Goal: Ask a question

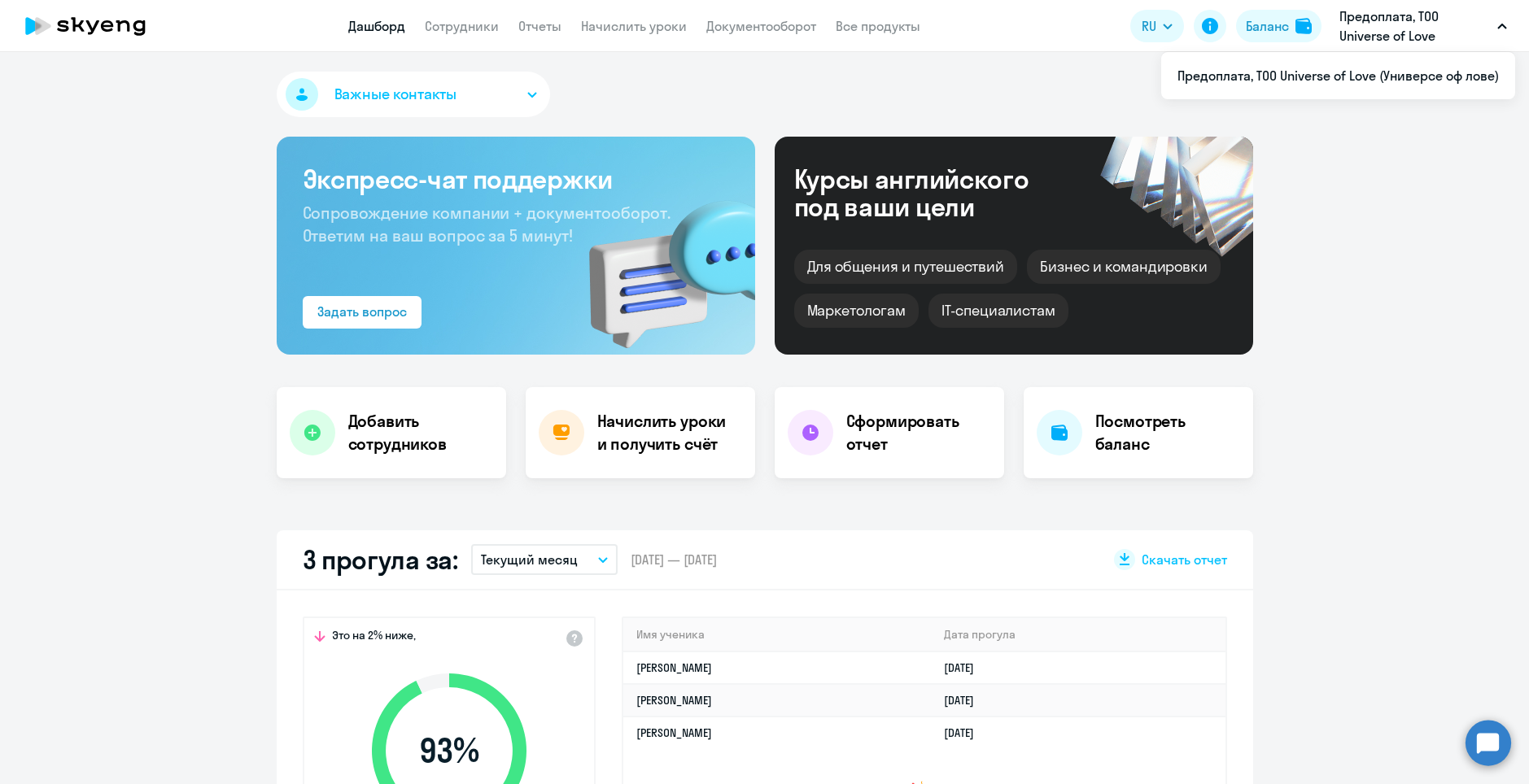
select select "30"
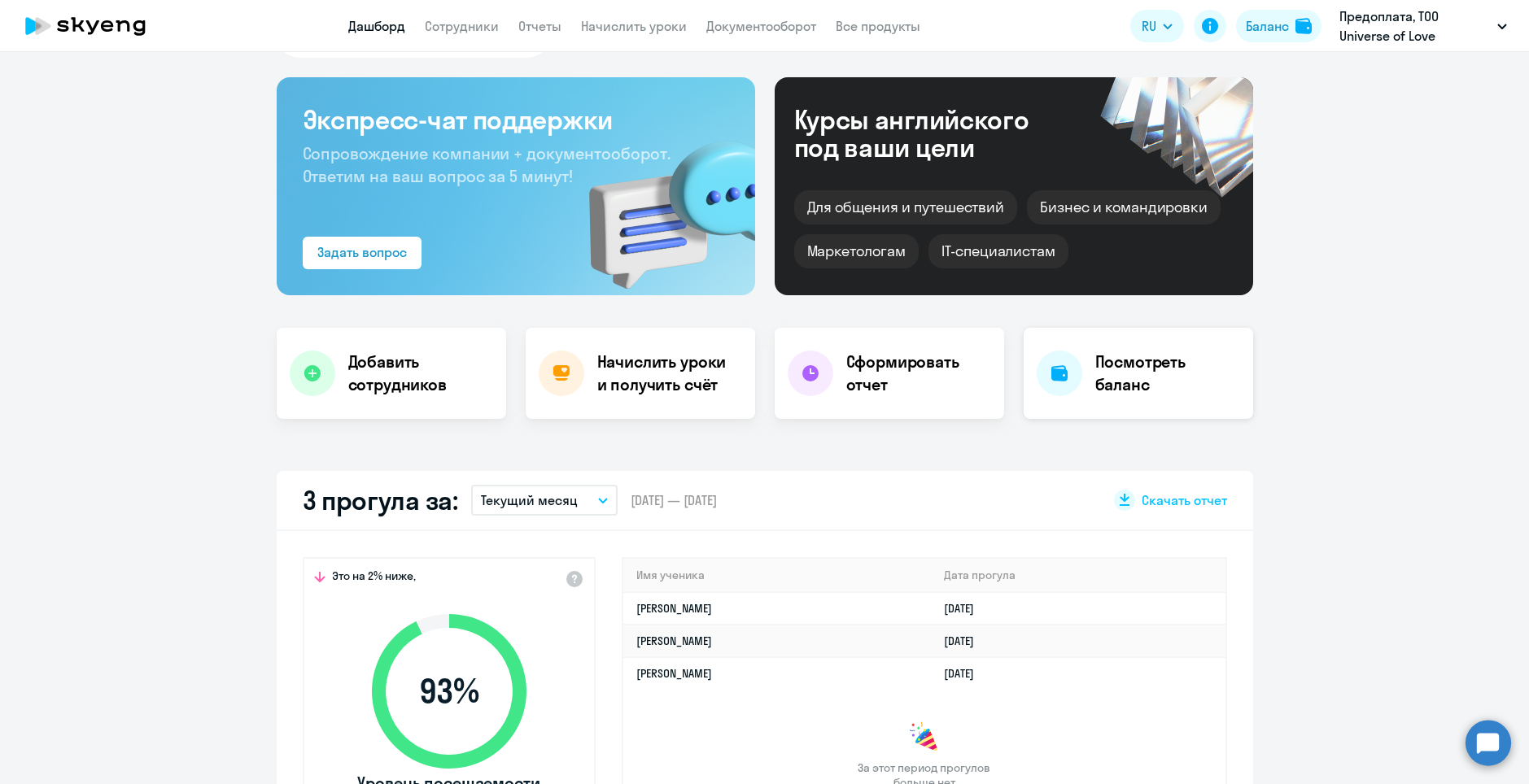
scroll to position [244, 0]
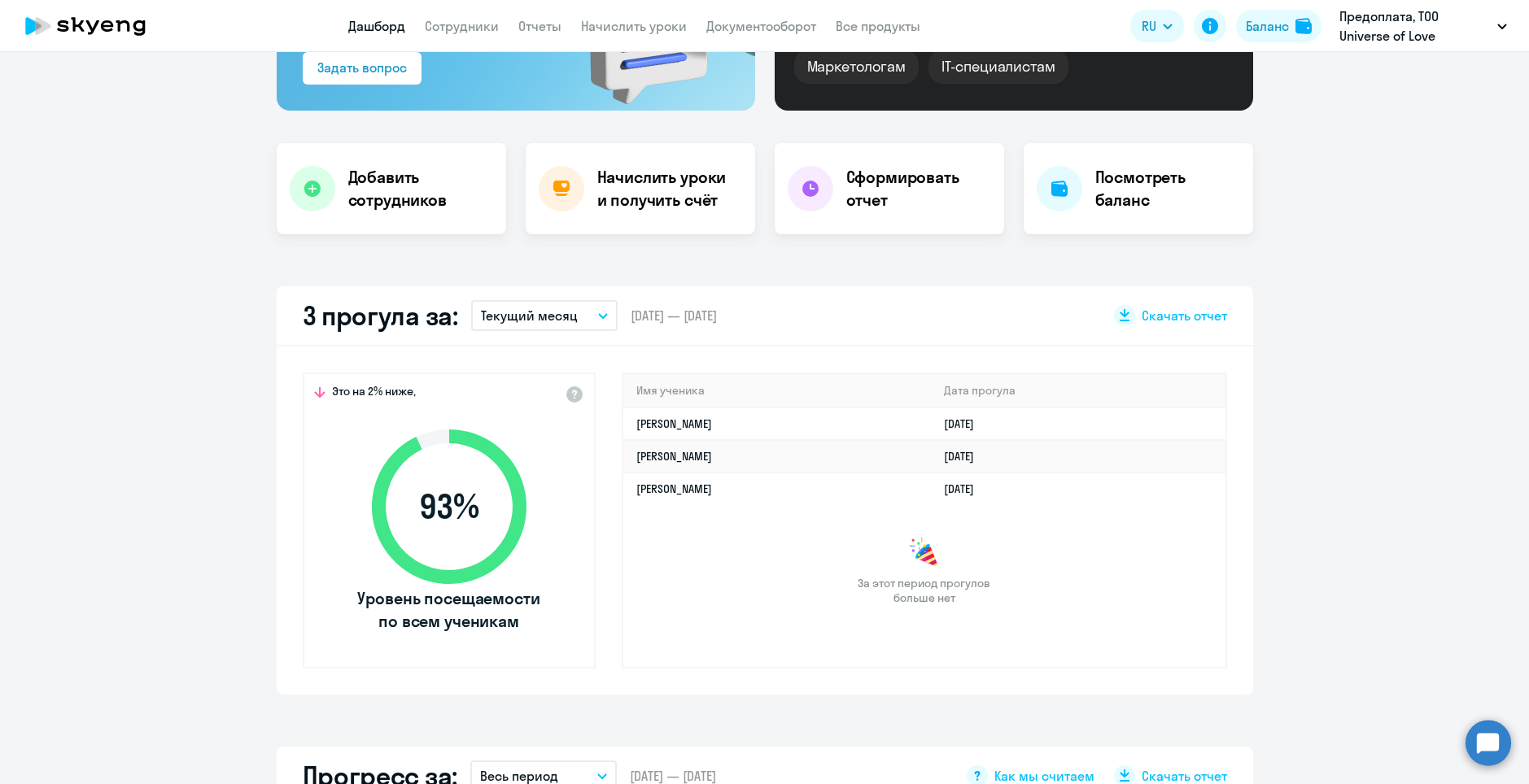
click at [1484, 753] on circle at bounding box center [1489, 743] width 45 height 45
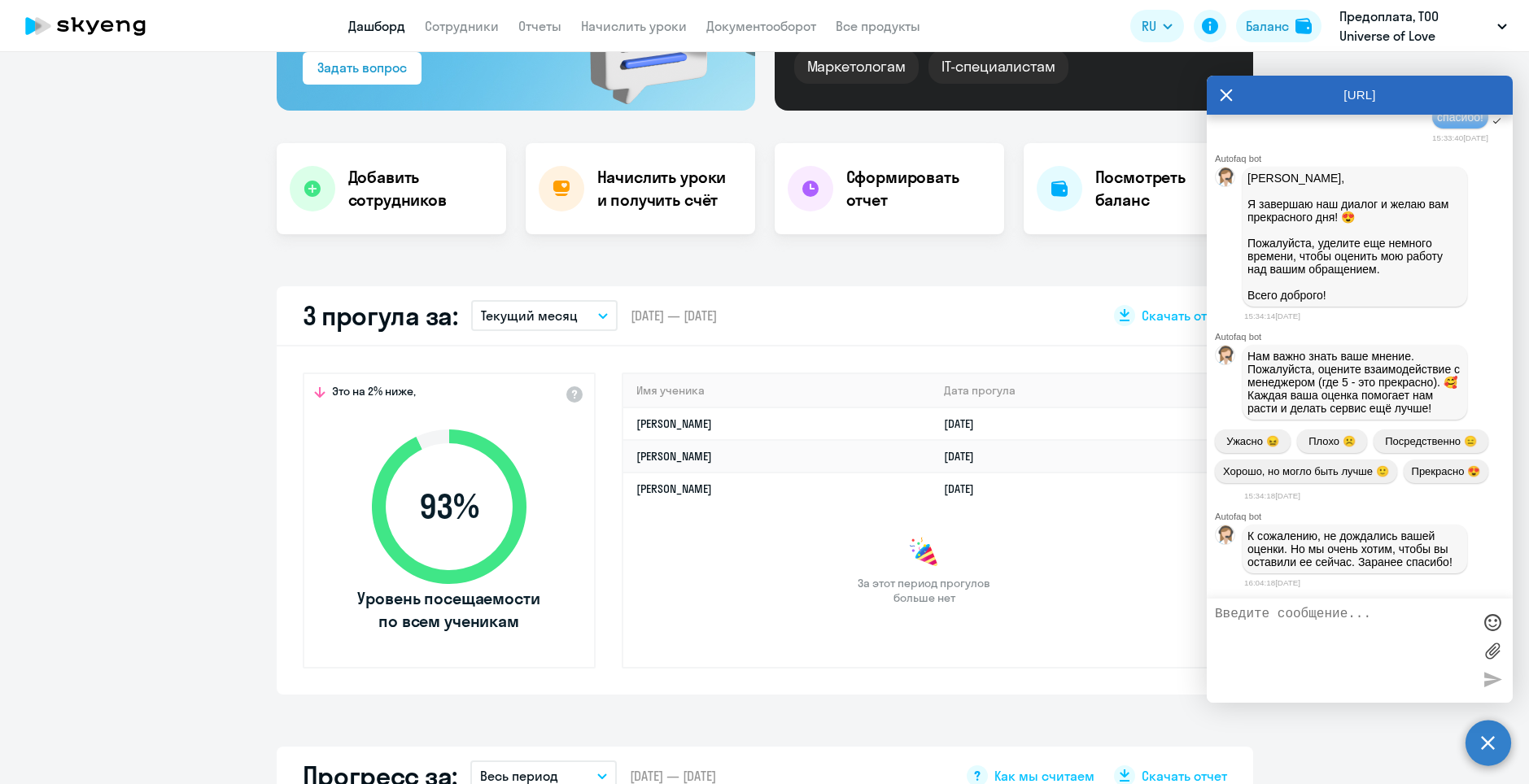
click at [1355, 628] on textarea at bounding box center [1343, 651] width 257 height 88
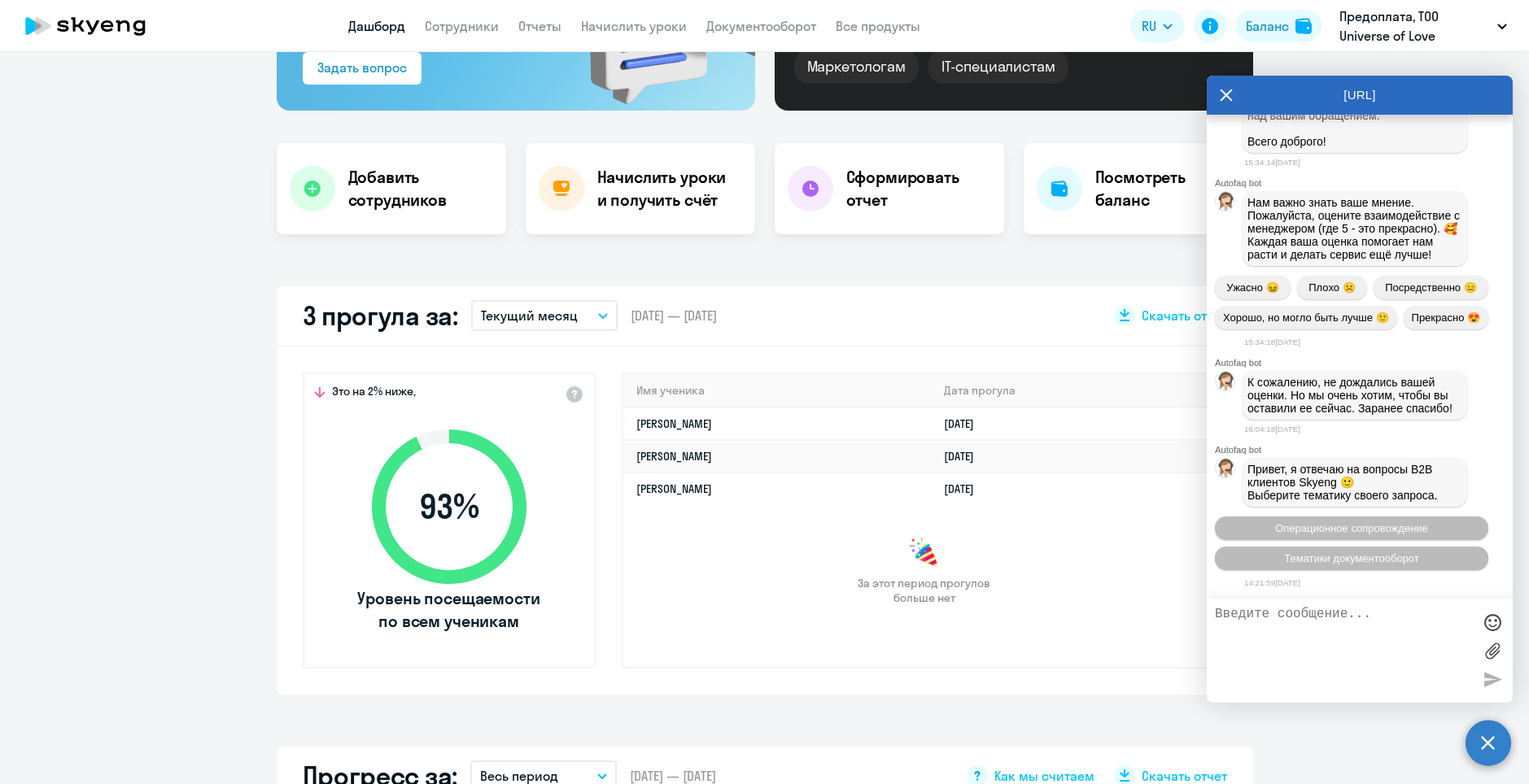
scroll to position [24794, 0]
type textarea "З"
click at [1346, 548] on button "Тематики документооборот" at bounding box center [1351, 558] width 274 height 24
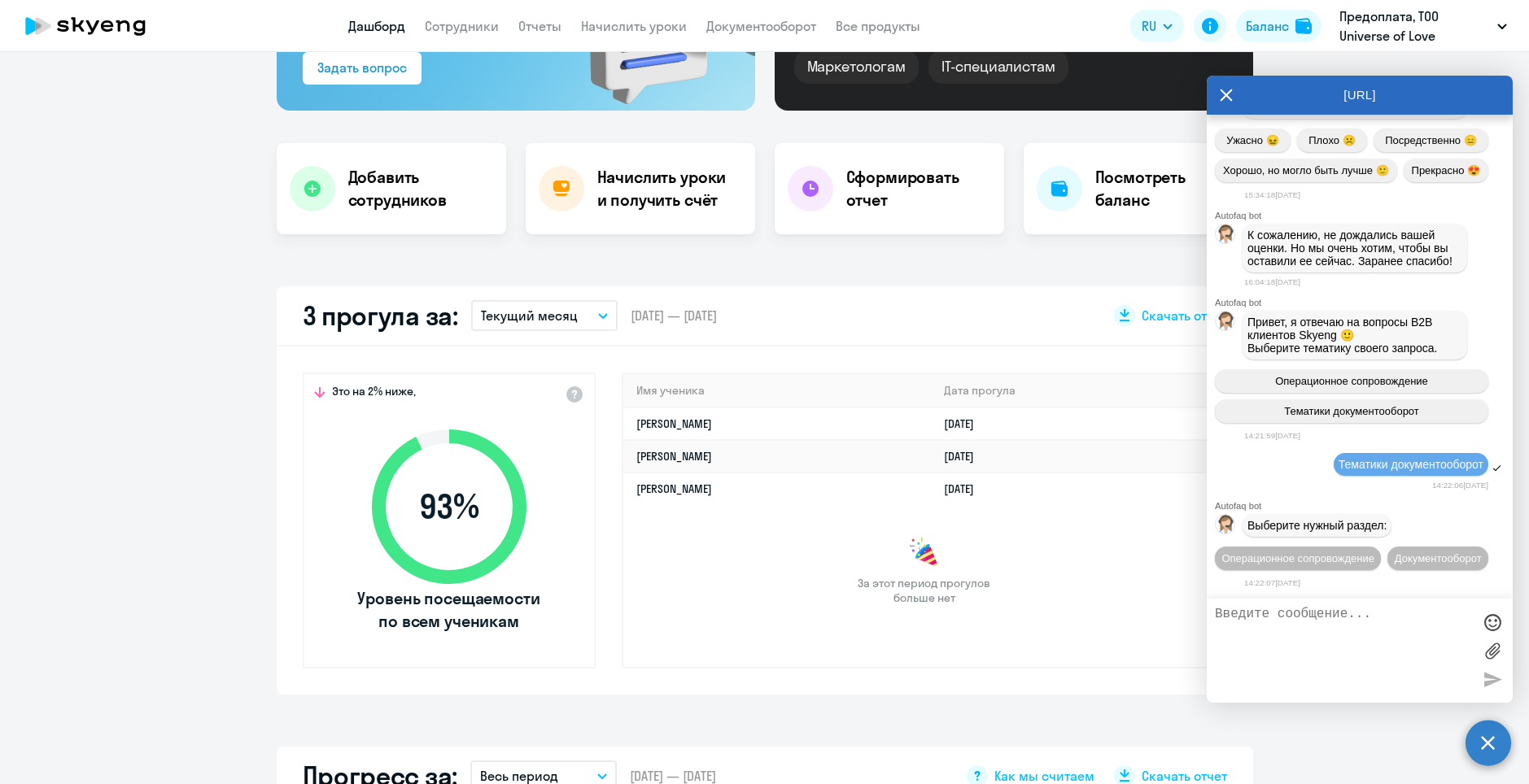
scroll to position [24971, 0]
click at [1390, 555] on button "Документооборот" at bounding box center [1438, 558] width 101 height 24
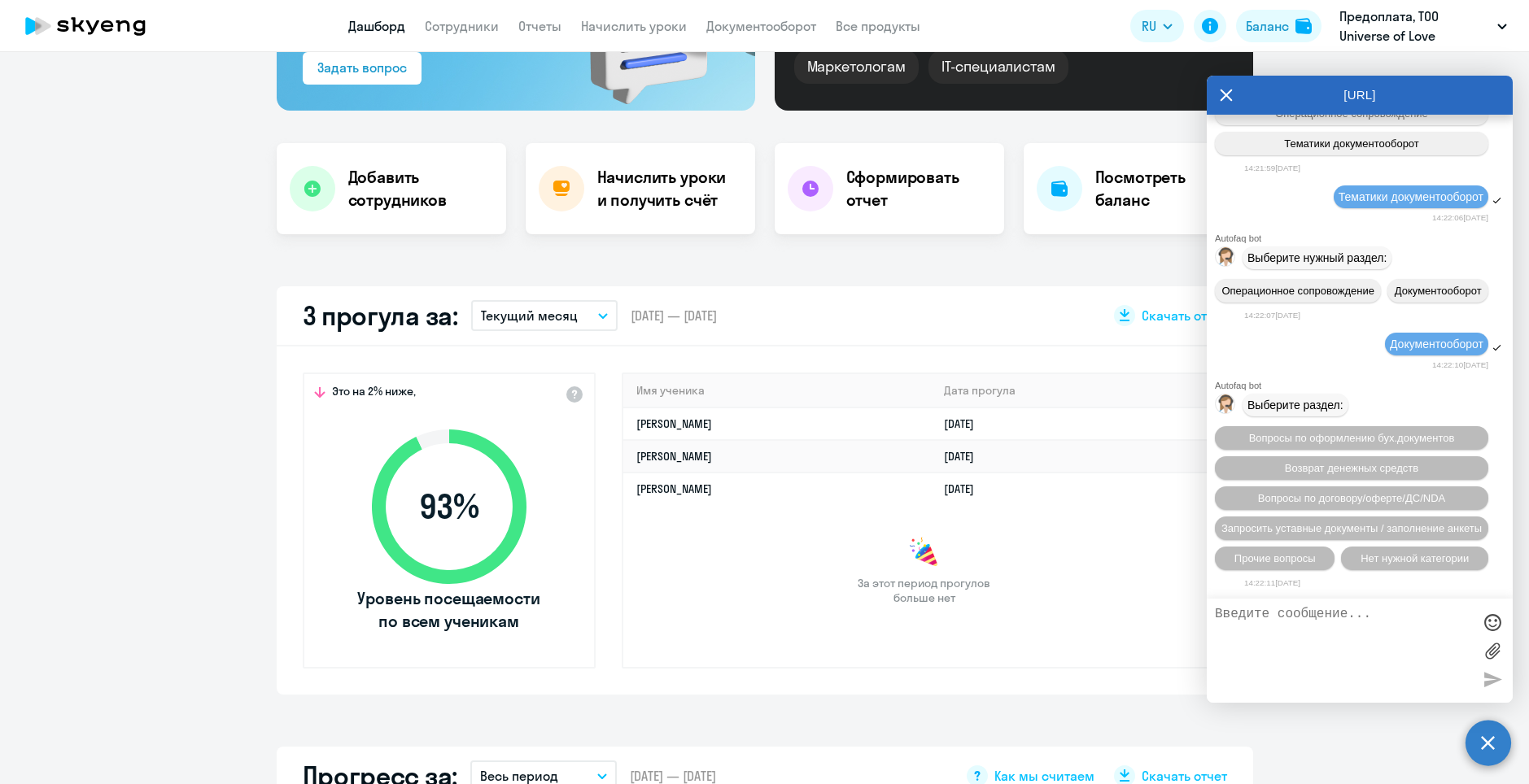
scroll to position [25239, 0]
click at [1306, 557] on span "Прочие вопросы" at bounding box center [1275, 558] width 82 height 12
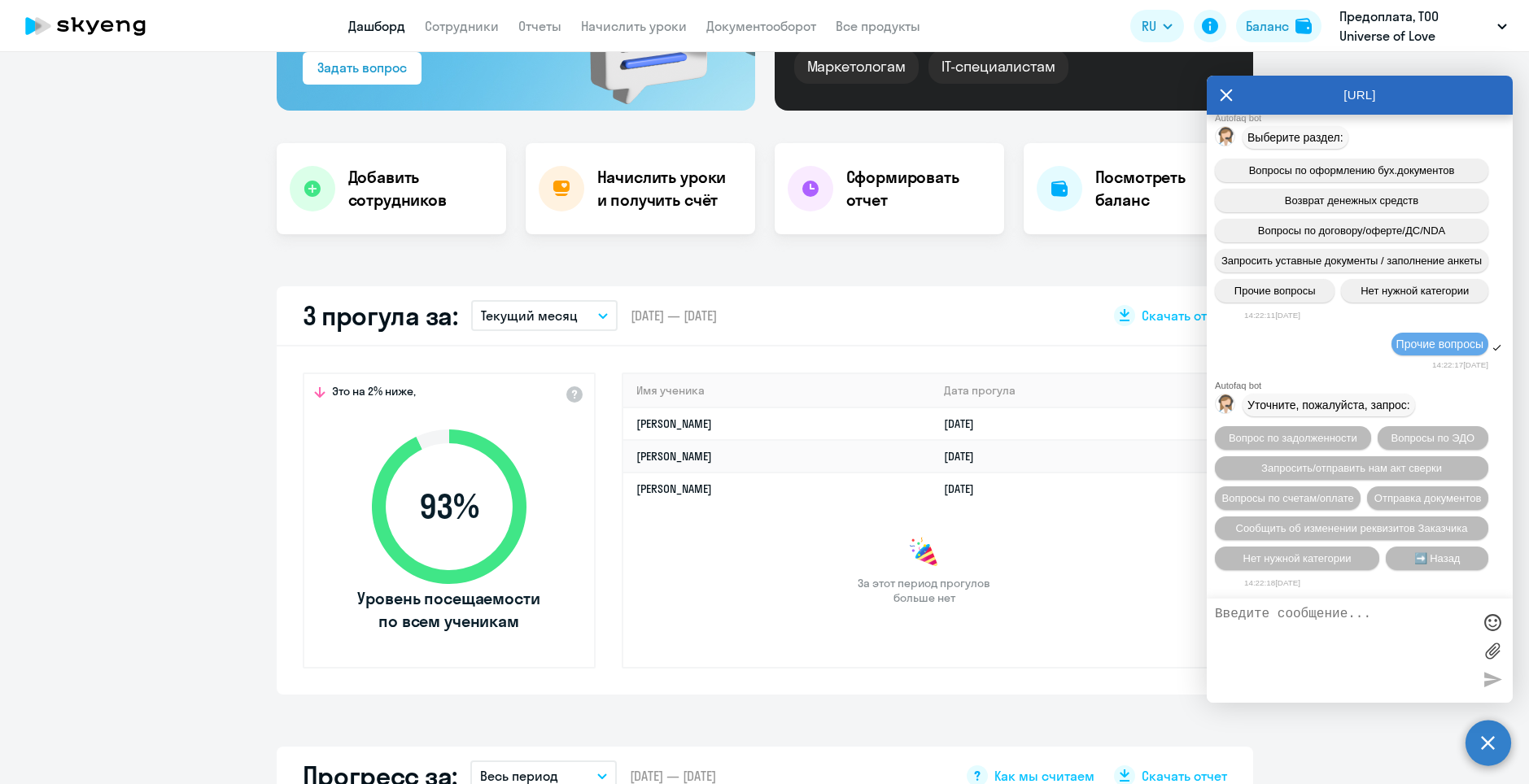
scroll to position [25539, 0]
click at [1318, 487] on button "Вопросы по счетам/оплате" at bounding box center [1287, 499] width 146 height 24
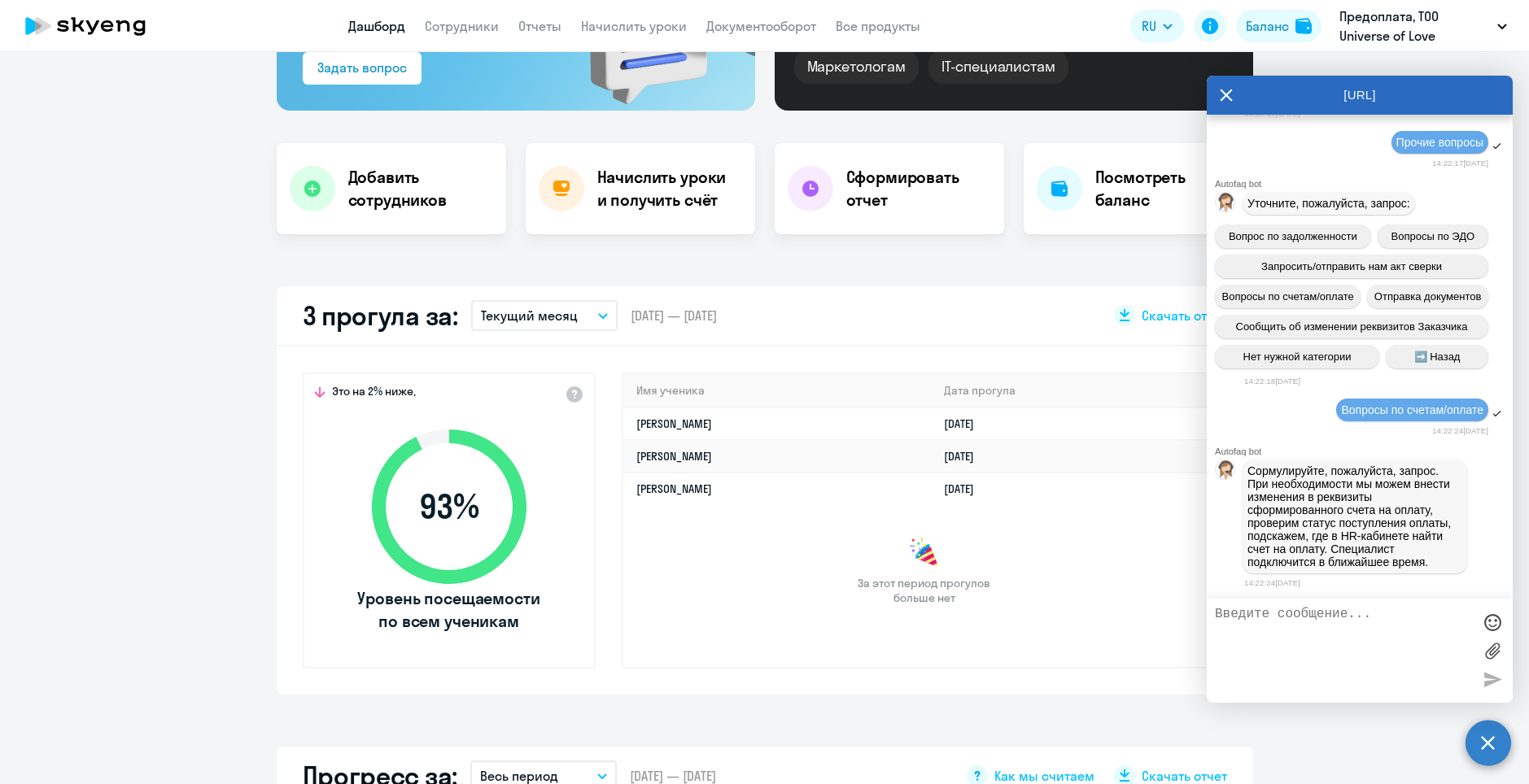
scroll to position [25753, 0]
click at [1318, 634] on textarea at bounding box center [1343, 651] width 257 height 88
click at [1452, 615] on textarea "Здраствуйте. Ранее мы оплатили в рамка корпоративного обучения для [PERSON_NAME…" at bounding box center [1343, 651] width 257 height 88
click at [1314, 630] on textarea "Здраствуйте. Ранее мы оплатили пакет в рамка корпоративного обучения для [PERSO…" at bounding box center [1343, 651] width 257 height 88
click at [1332, 651] on textarea "Здраствуйте. Ранее мы оплатили пакет в рамка корпоративного обучения для [PERSO…" at bounding box center [1343, 651] width 257 height 88
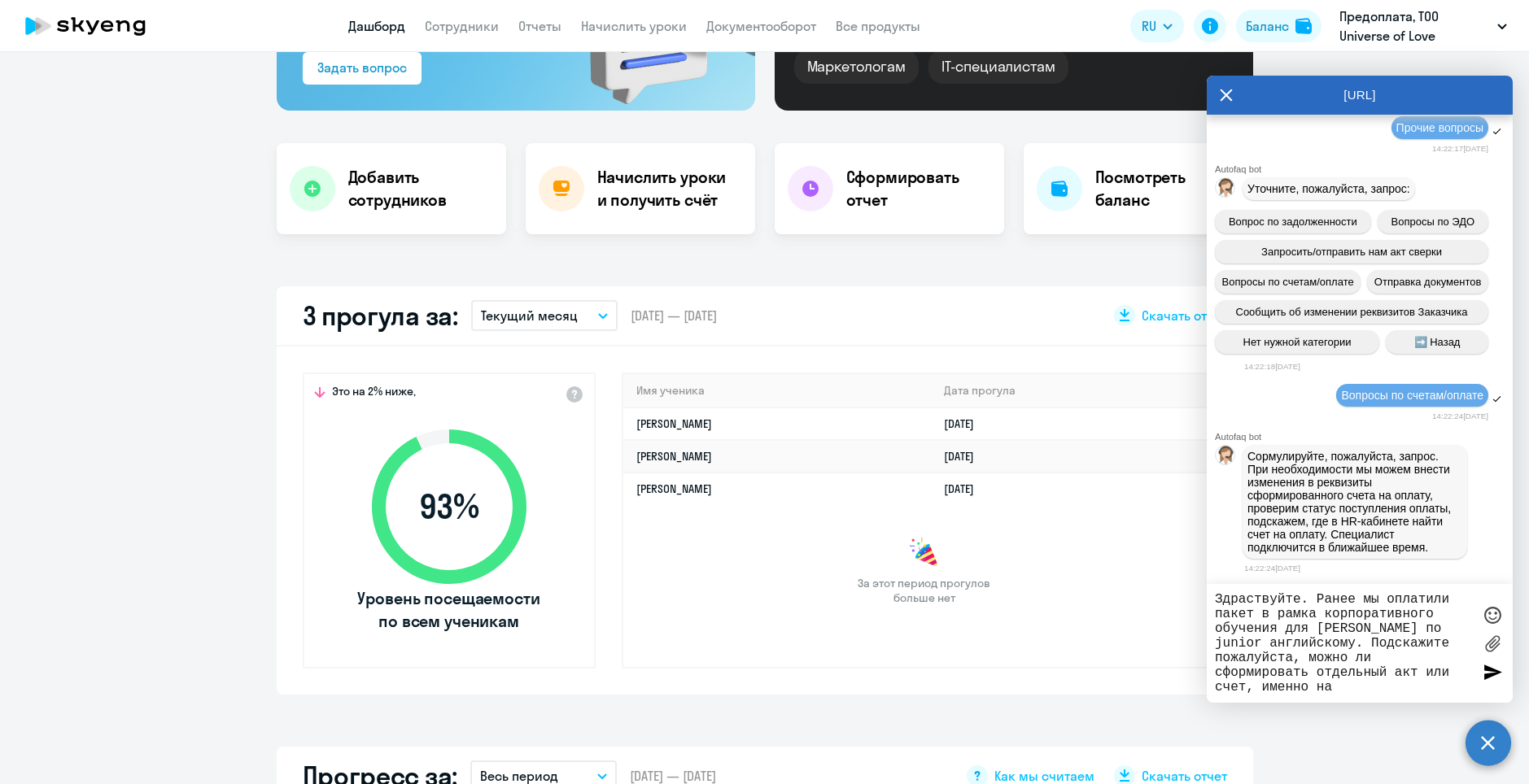
click at [1248, 693] on textarea "Здраствуйте. Ранее мы оплатили пакет в рамка корпоративного обучения для [PERSO…" at bounding box center [1343, 643] width 257 height 103
drag, startPoint x: 1444, startPoint y: 683, endPoint x: 1434, endPoint y: 685, distance: 10.2
click at [1434, 685] on textarea "Здраствуйте. Ранее мы оплатили пакет в рамка корпоративного обучения для [PERSO…" at bounding box center [1343, 643] width 257 height 103
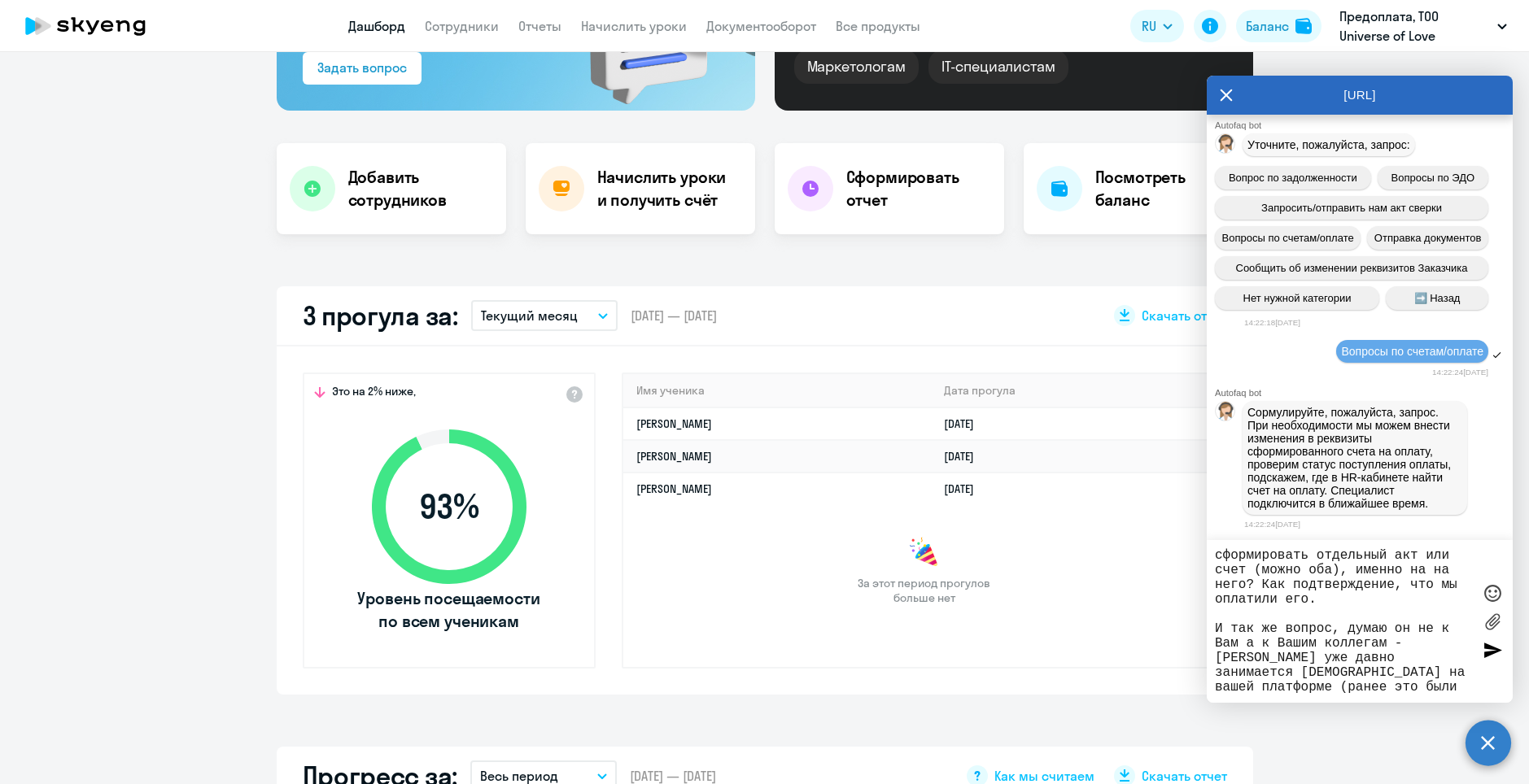
scroll to position [88, 0]
click at [1433, 665] on textarea "Здраствуйте. Ранее мы оплатили пакет в рамка корпоративного обучения для [PERSO…" at bounding box center [1343, 621] width 257 height 147
click at [1280, 684] on textarea "Здраствуйте. Ранее мы оплатили пакет в рамка корпоративного обучения для [PERSO…" at bounding box center [1343, 621] width 257 height 147
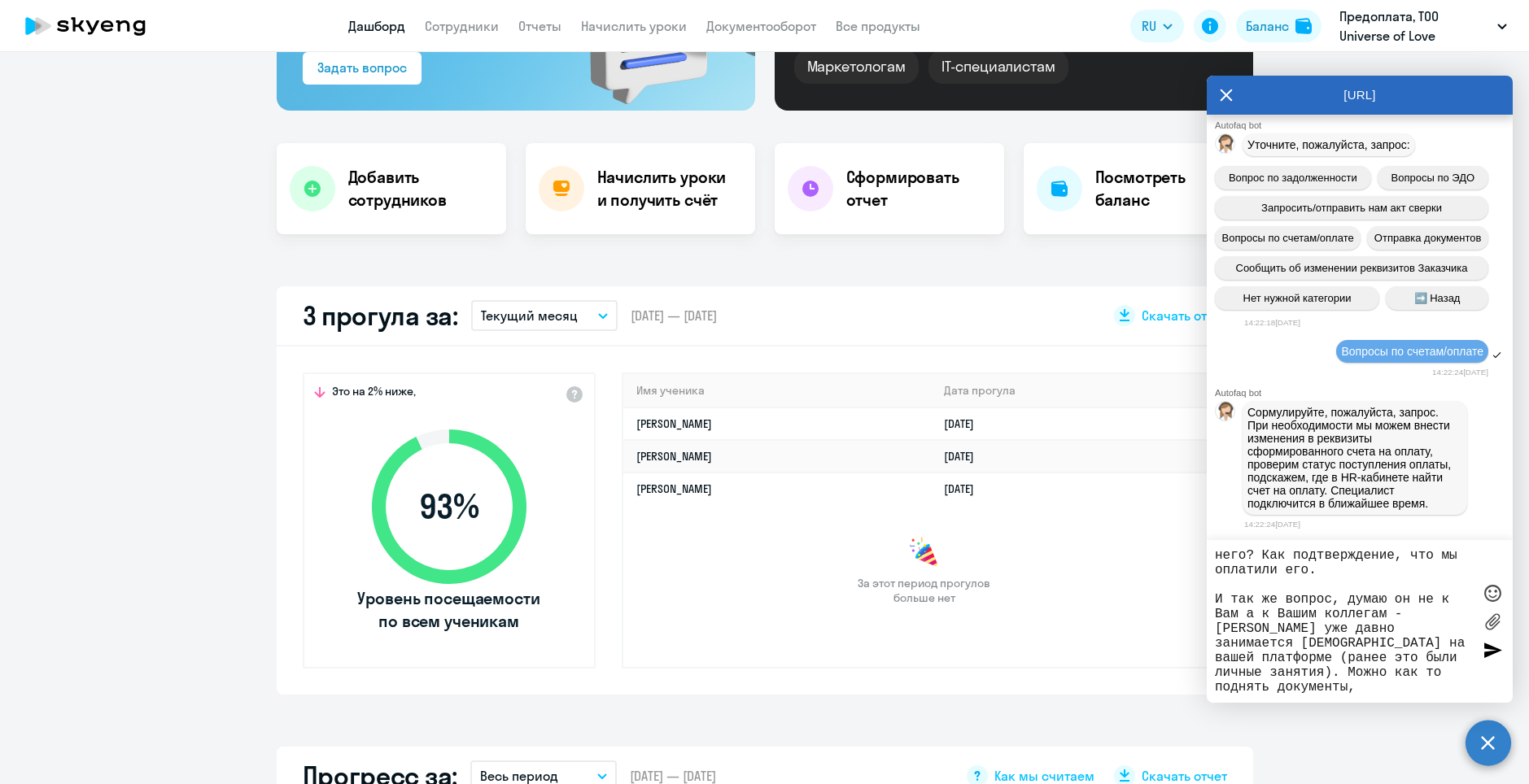
scroll to position [117, 0]
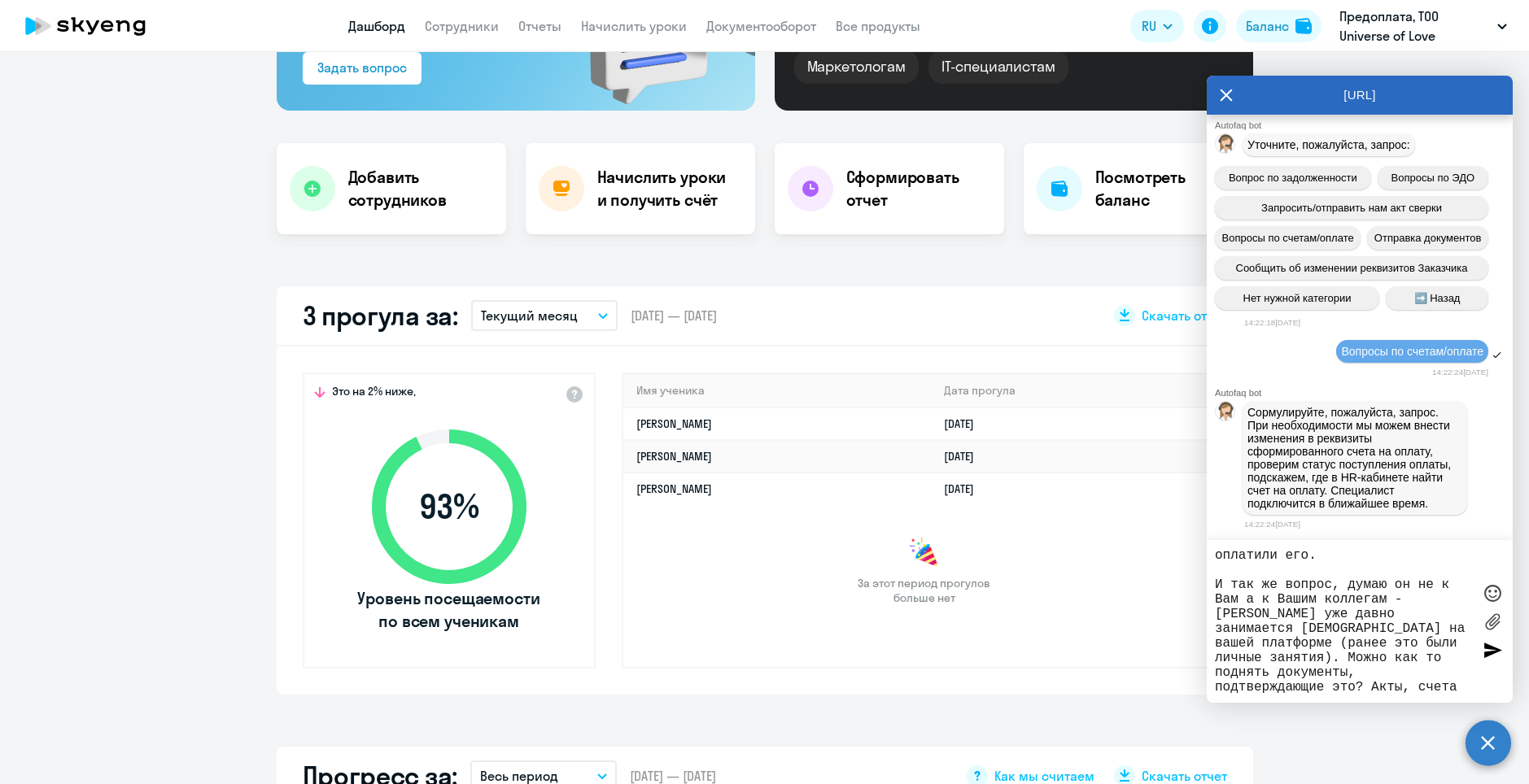
type textarea "Здраствуйте. Ранее мы оплатили пакет в рамка корпоративного обучения для [PERSO…"
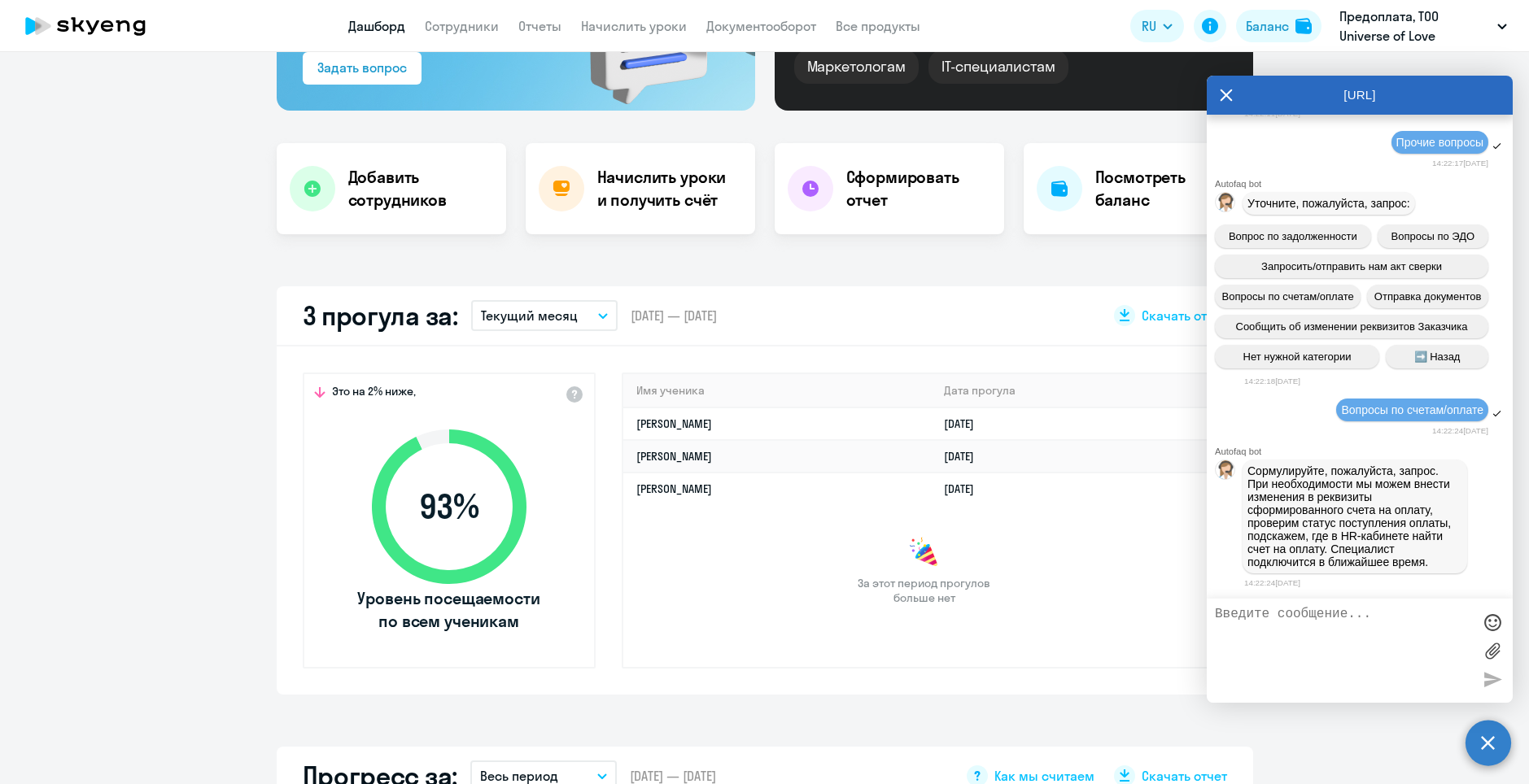
scroll to position [25985, 0]
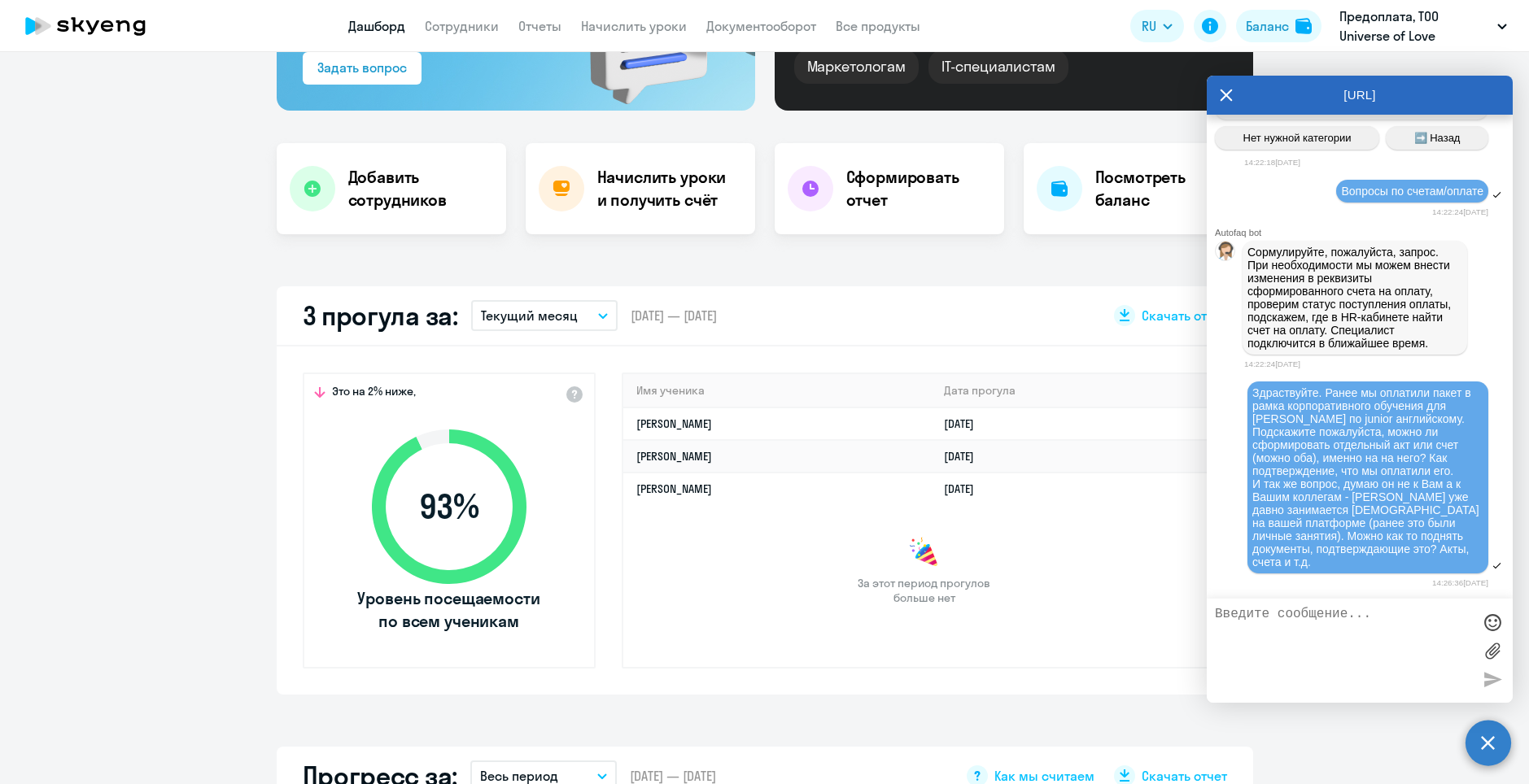
click at [1231, 103] on icon at bounding box center [1226, 95] width 13 height 39
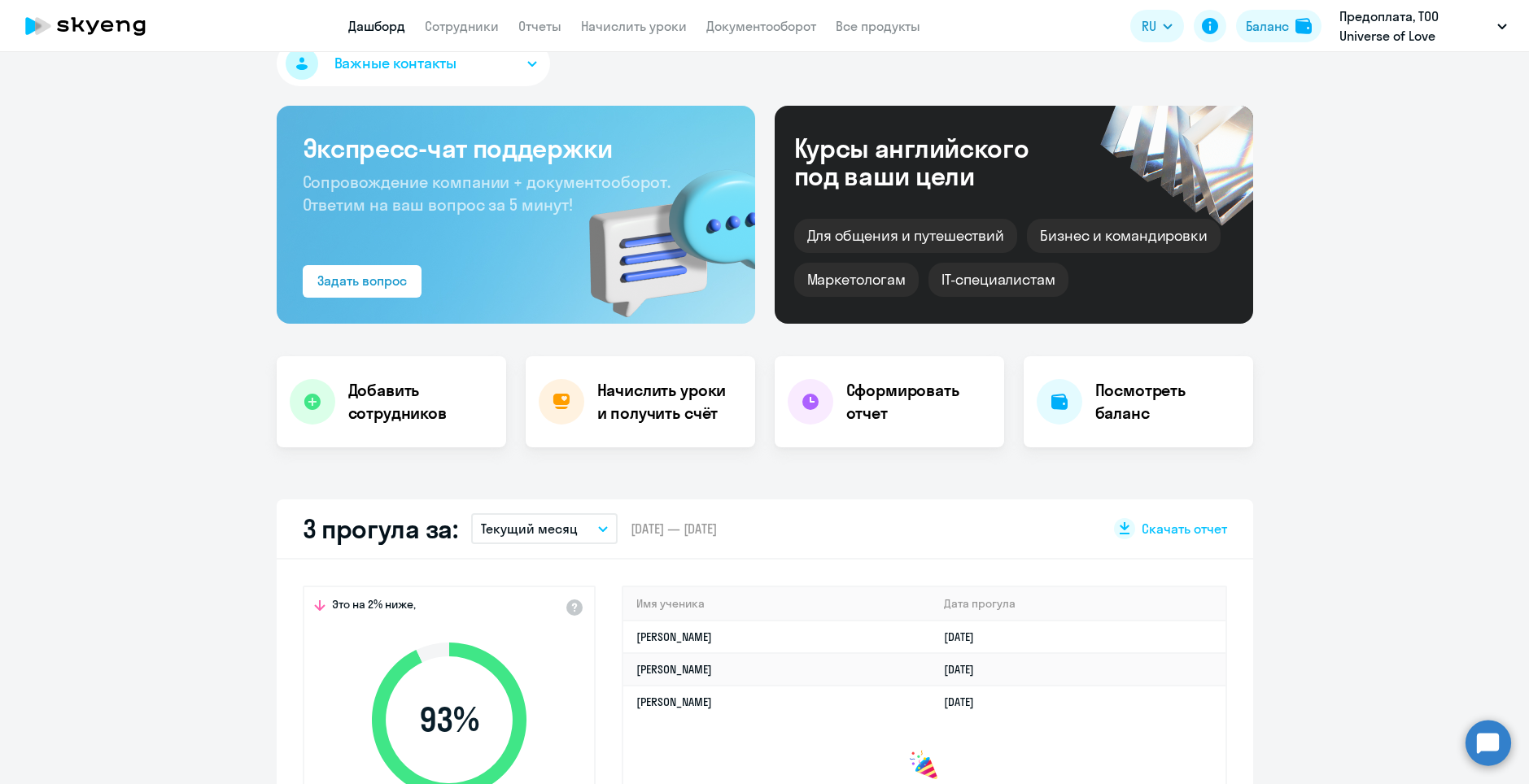
scroll to position [0, 0]
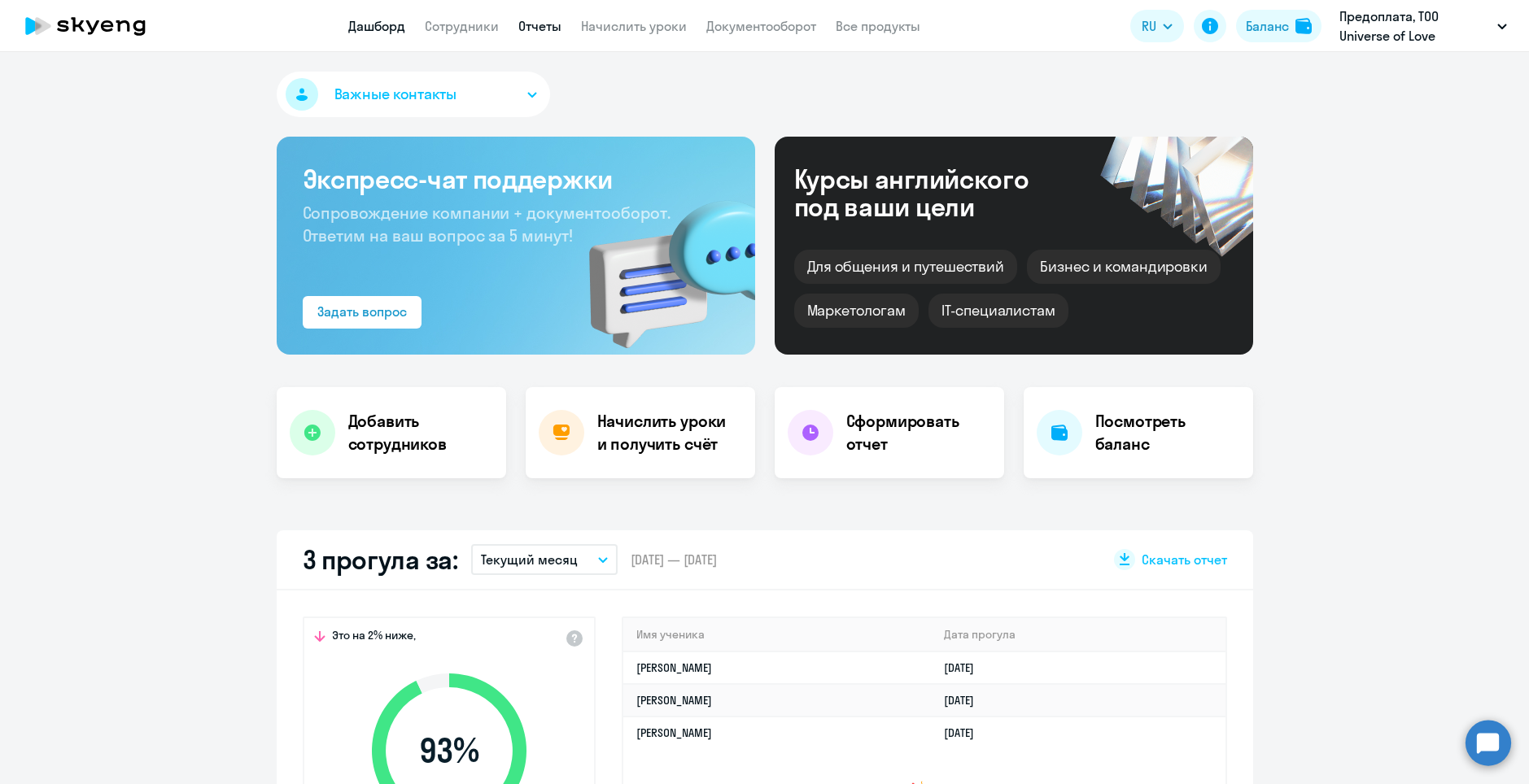
click at [555, 33] on link "Отчеты" at bounding box center [539, 25] width 43 height 16
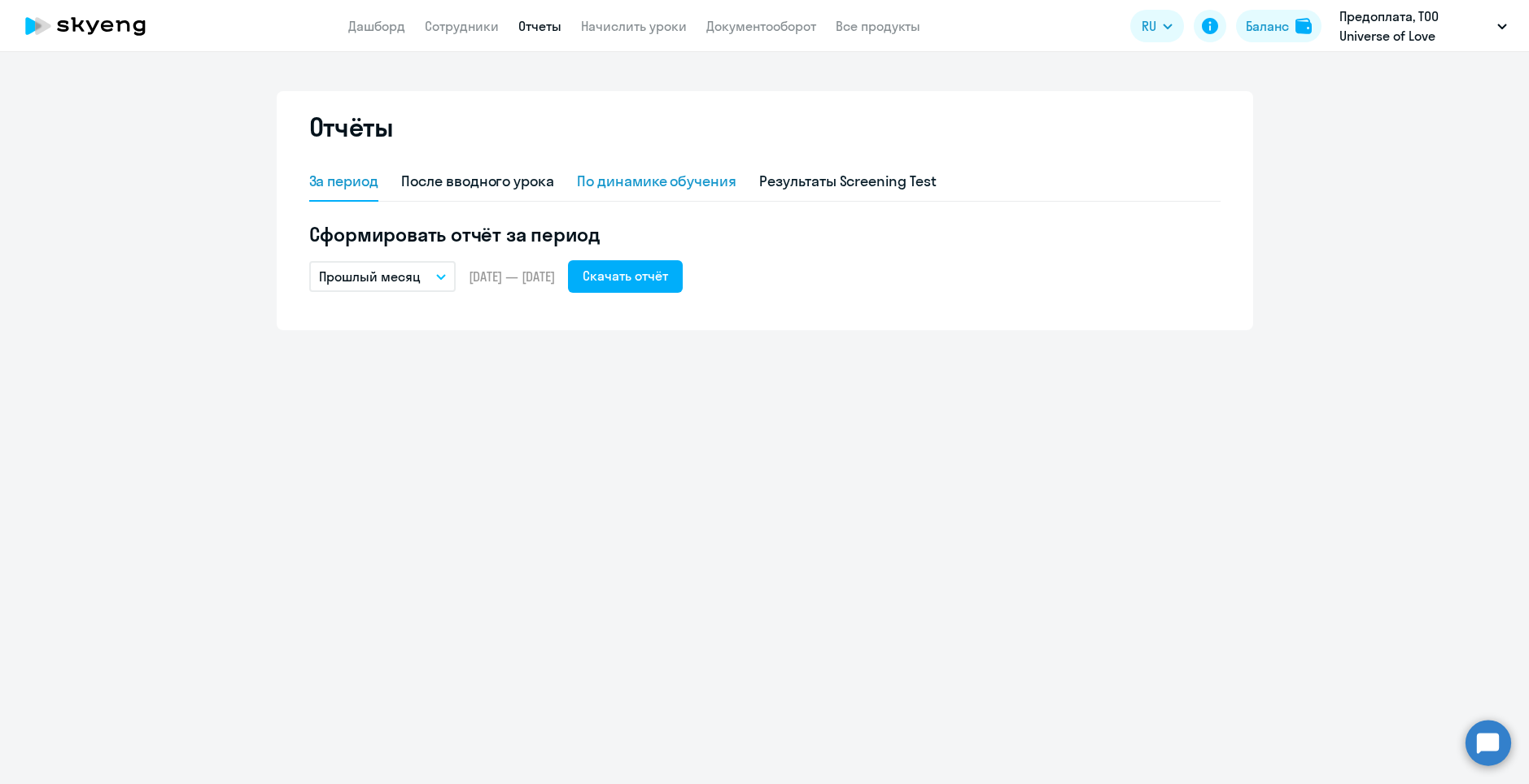
click at [639, 182] on div "По динамике обучения" at bounding box center [656, 181] width 159 height 21
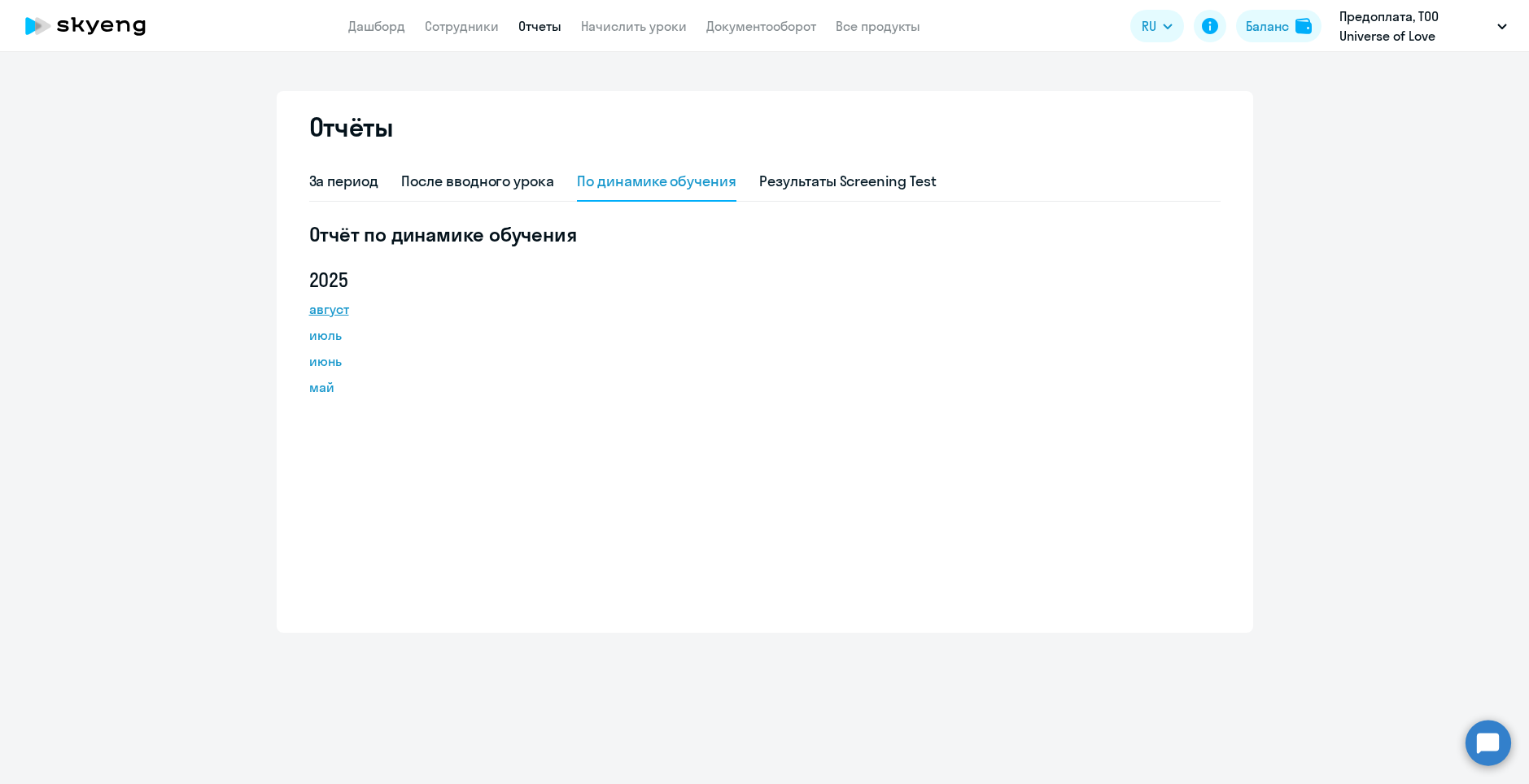
click at [328, 306] on link "август" at bounding box center [382, 309] width 147 height 19
click at [1488, 743] on circle at bounding box center [1489, 743] width 45 height 45
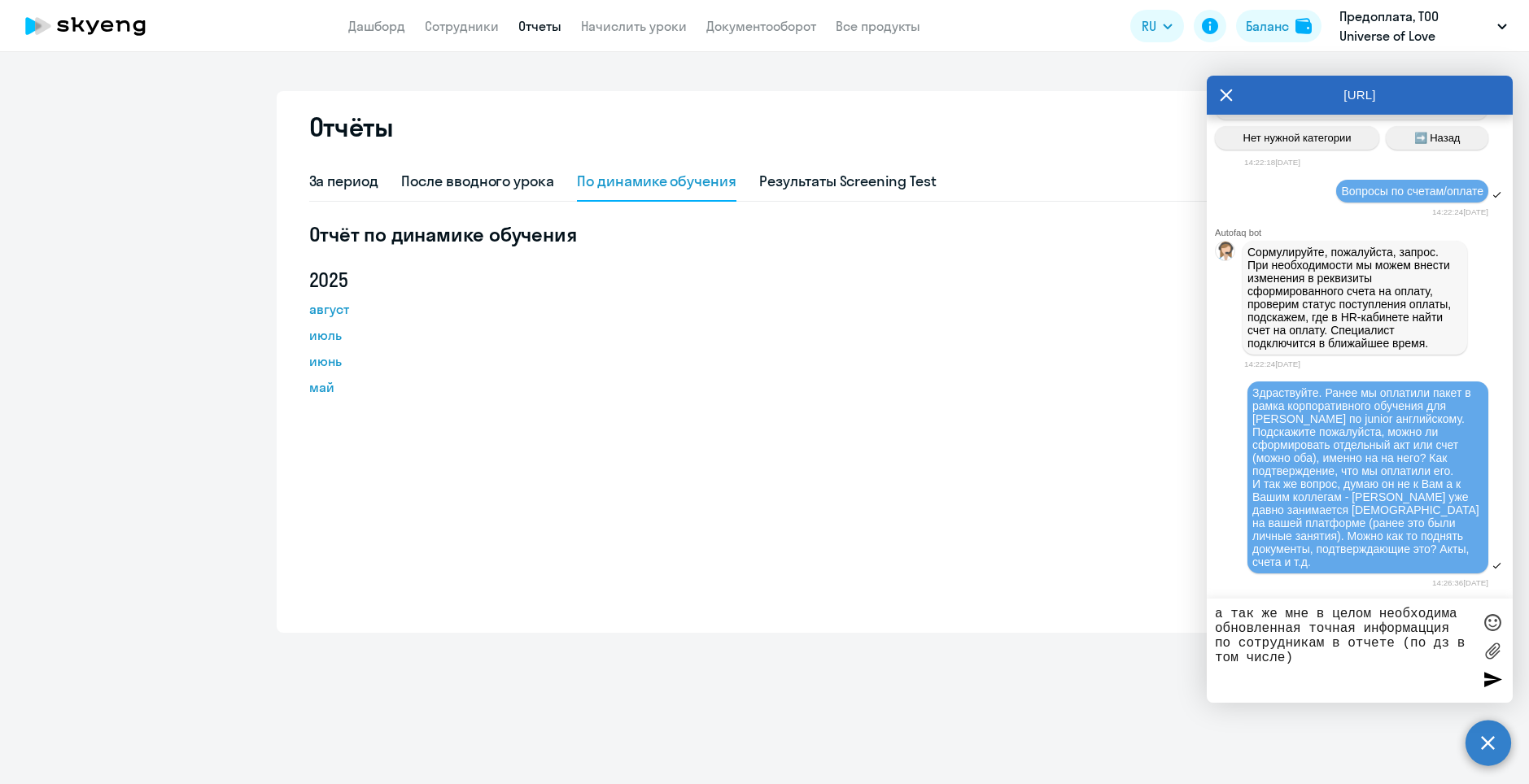
type textarea "а так же мне в целом необходима обновленная точная информация по сотрудникам в …"
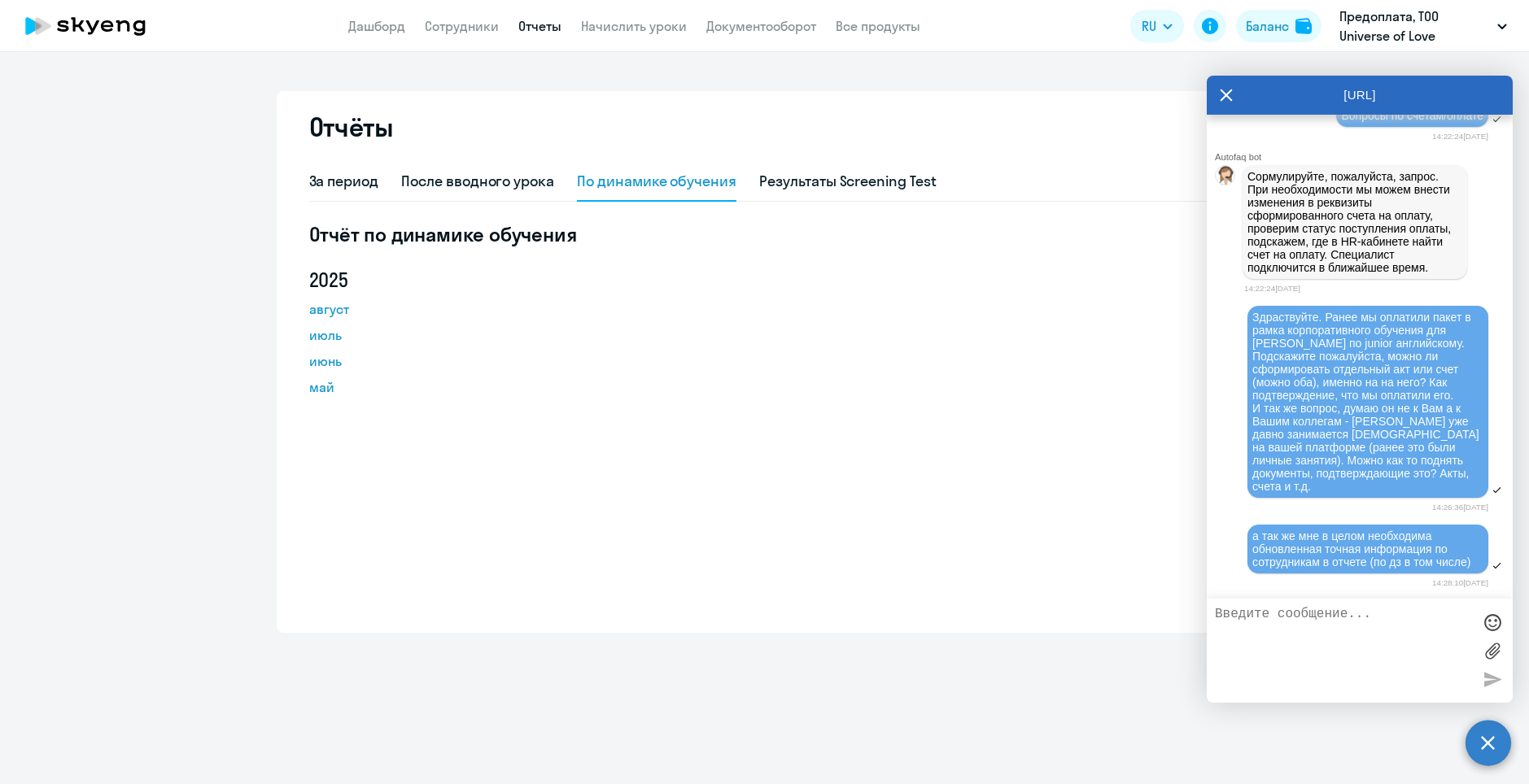
scroll to position [26061, 0]
